Goal: Task Accomplishment & Management: Use online tool/utility

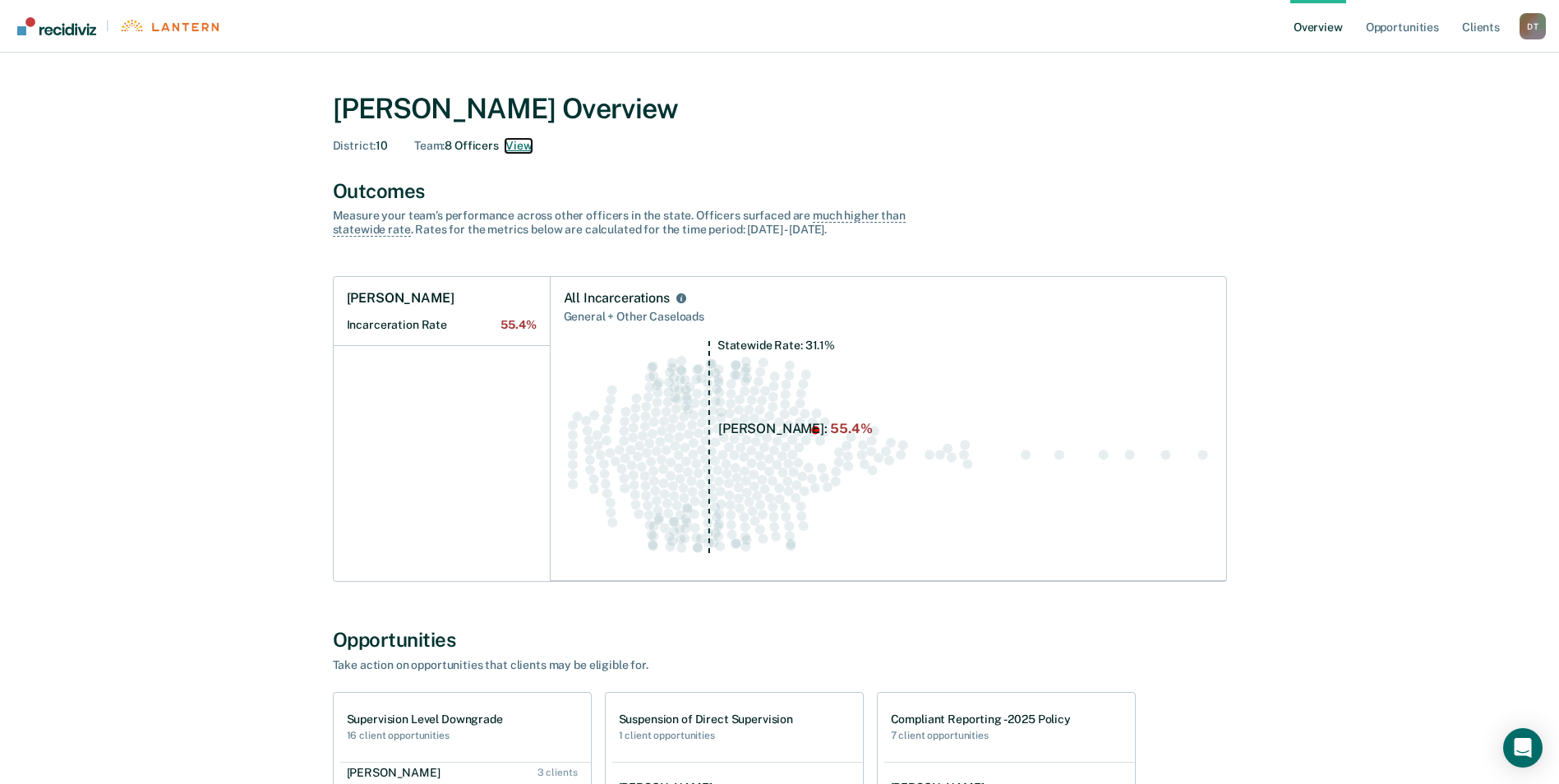
click at [518, 142] on button "View" at bounding box center [518, 145] width 26 height 14
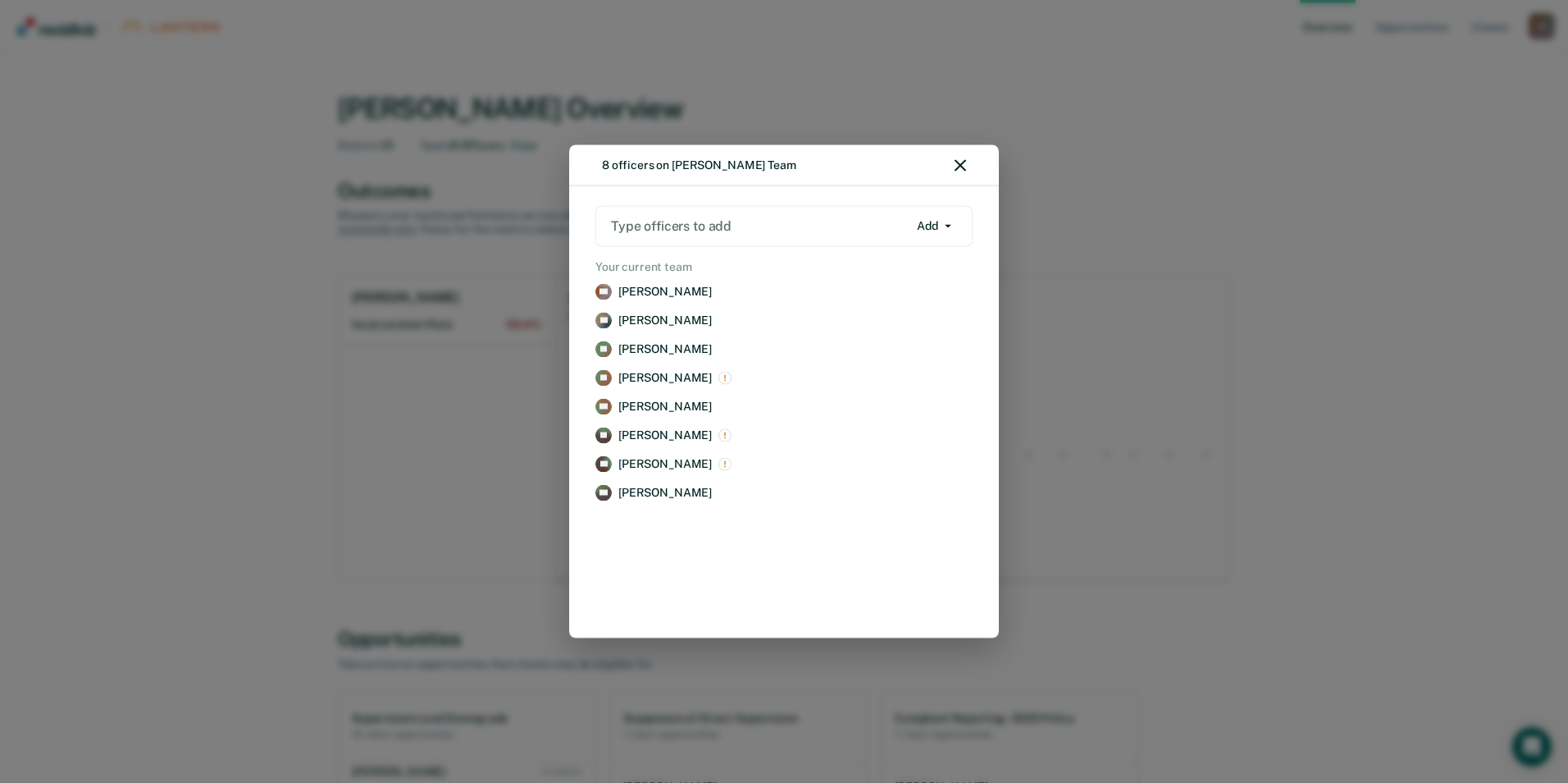
click at [187, 411] on div "8 officers on [PERSON_NAME] Team Type officers to add Add Add Remove Your curre…" at bounding box center [784, 391] width 1568 height 783
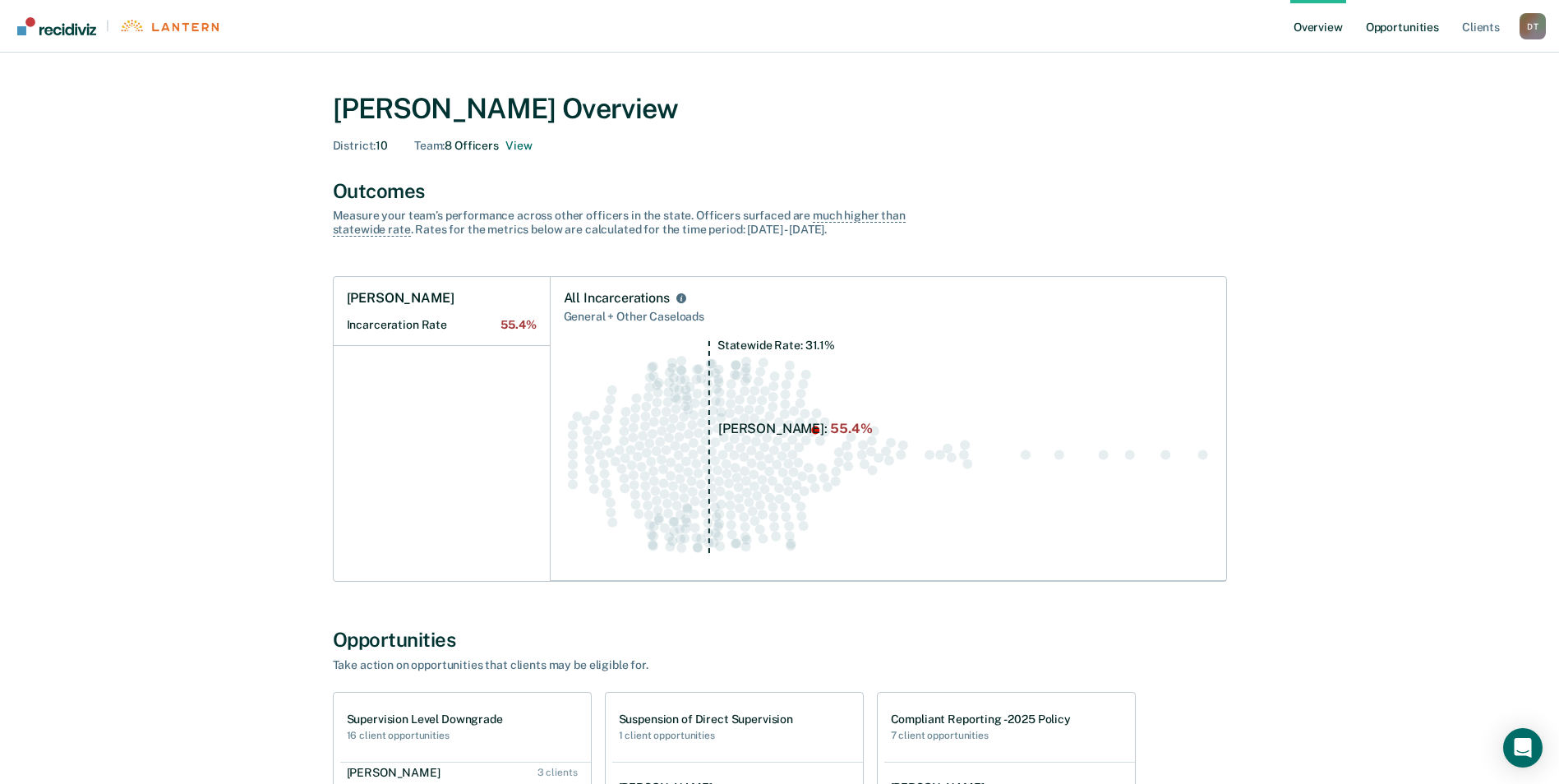
click at [1400, 23] on link "Opportunities" at bounding box center [1403, 26] width 80 height 53
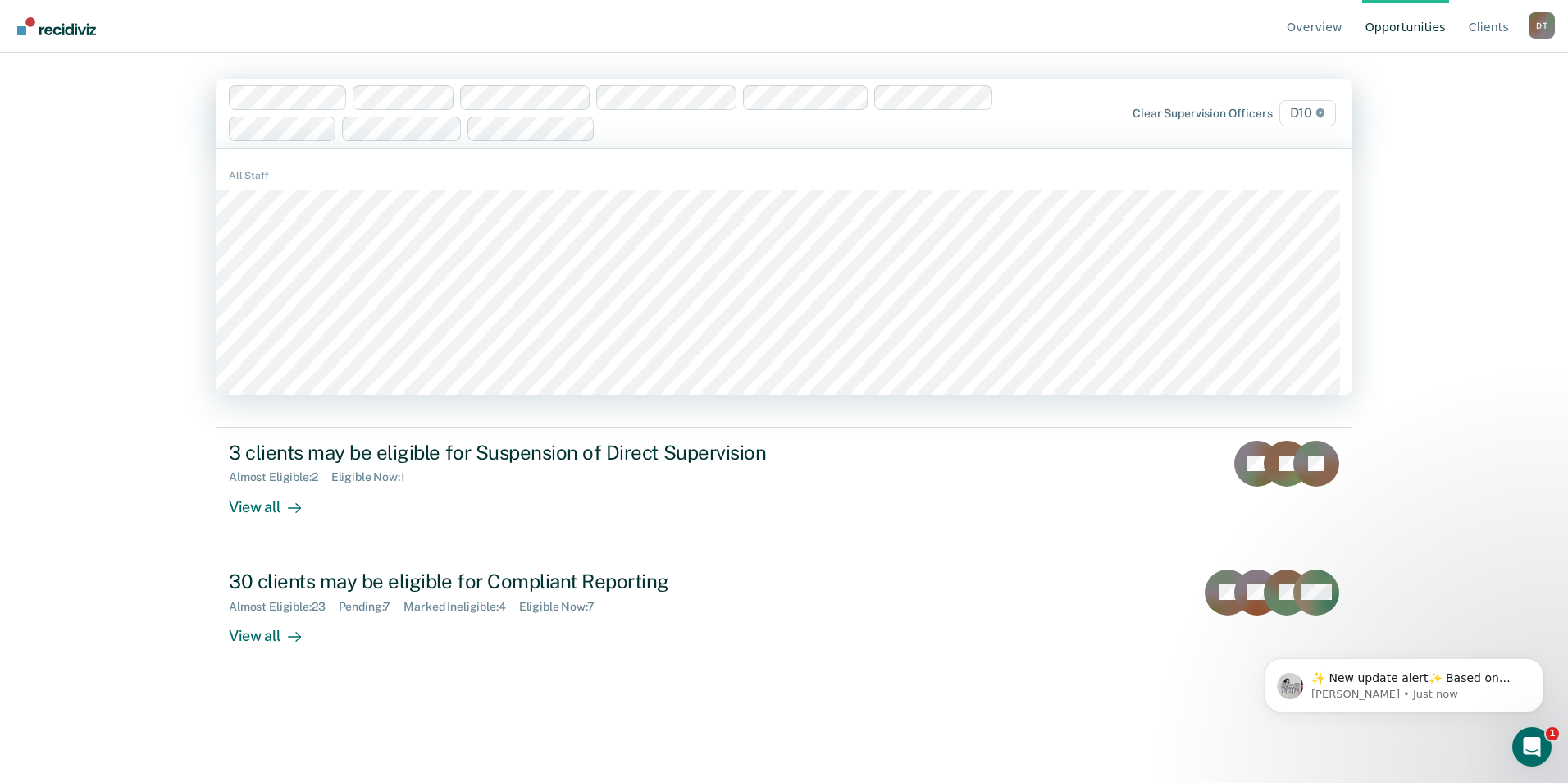
click at [120, 187] on div "Overview Opportunities Client s [PERSON_NAME] D T Profile How it works Log Out …" at bounding box center [784, 391] width 1568 height 783
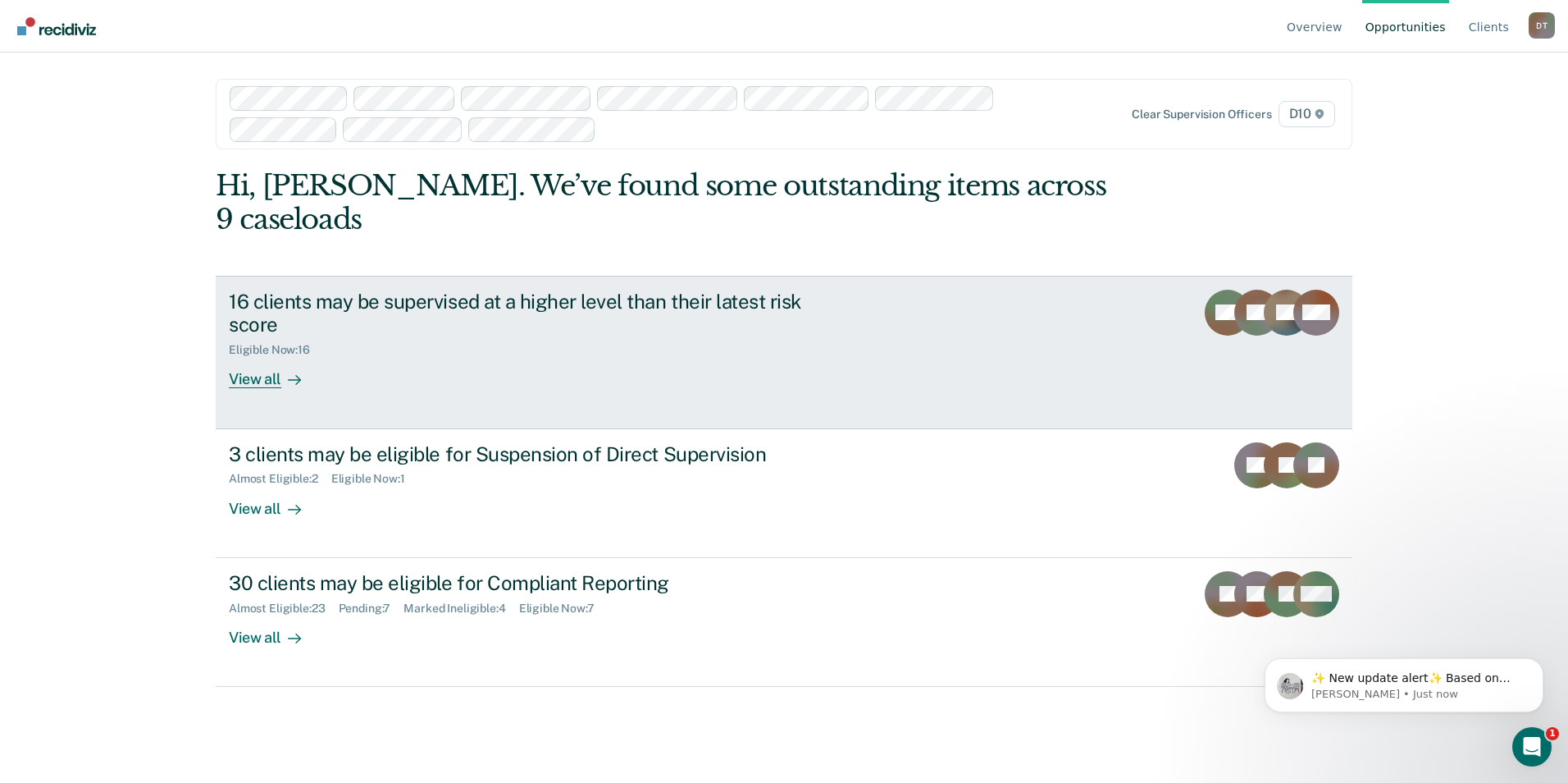
click at [259, 357] on div "View all" at bounding box center [275, 373] width 92 height 32
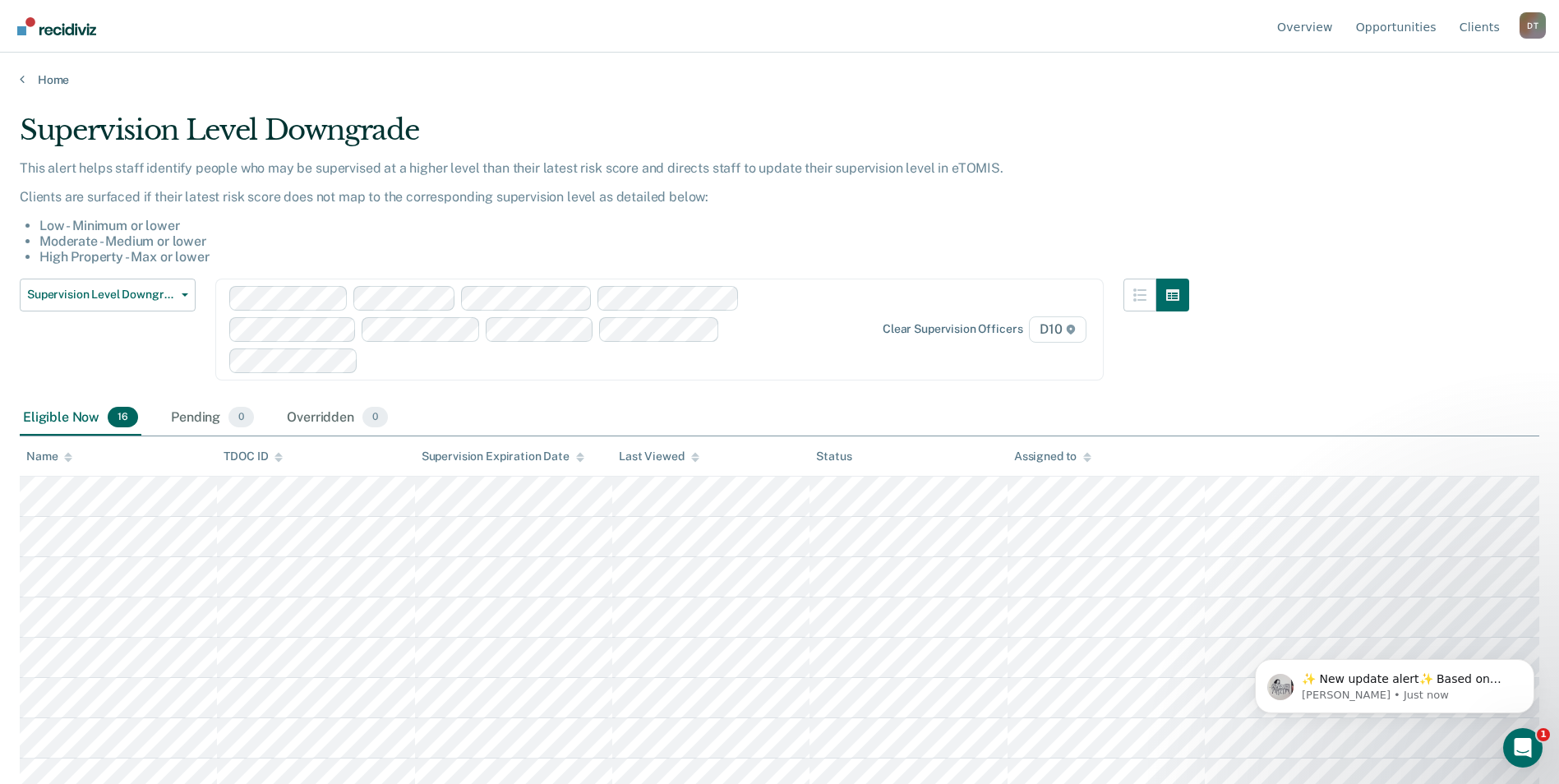
click at [1087, 462] on icon at bounding box center [1087, 457] width 8 height 11
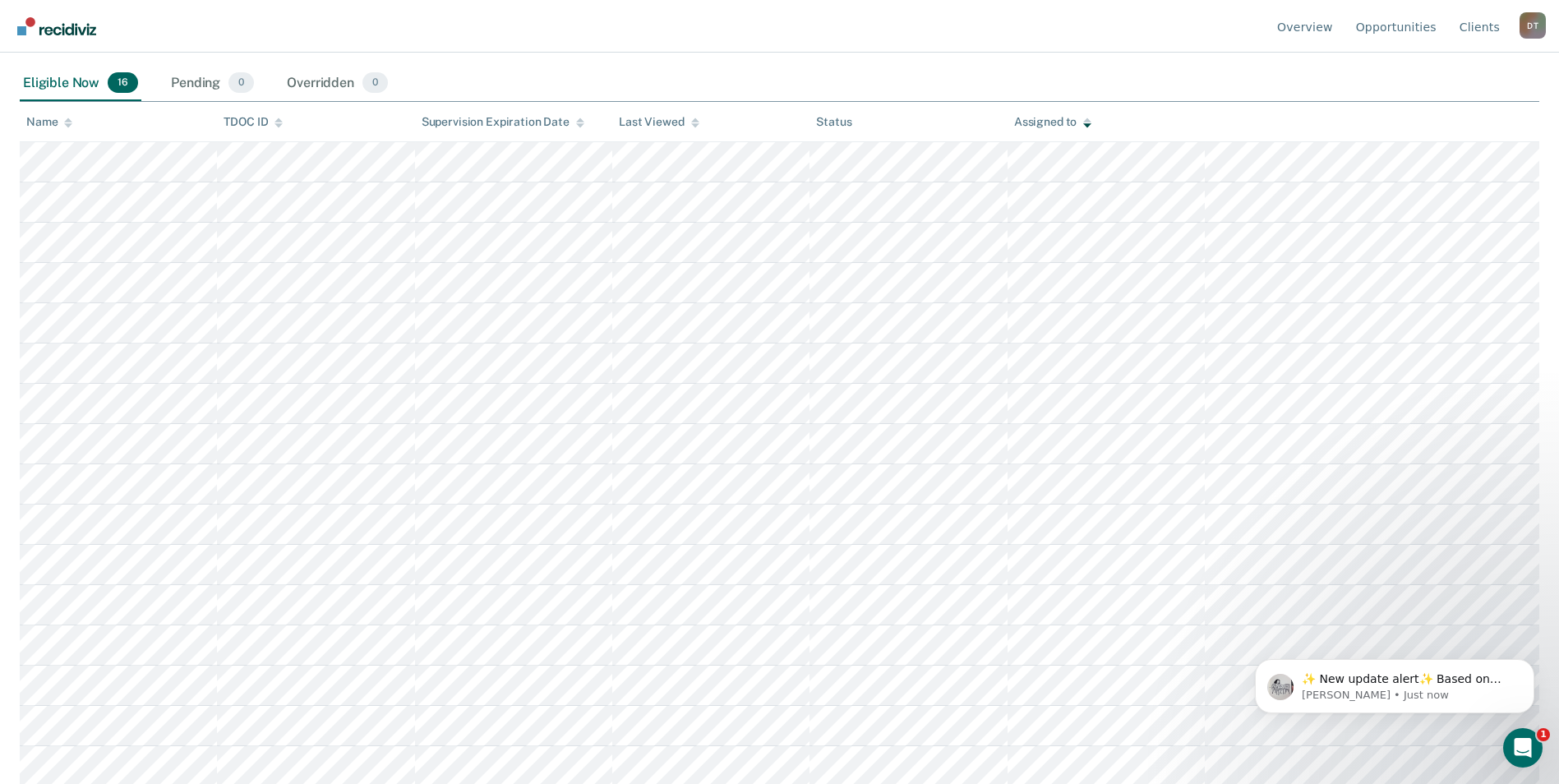
scroll to position [337, 0]
